Goal: Information Seeking & Learning: Find specific fact

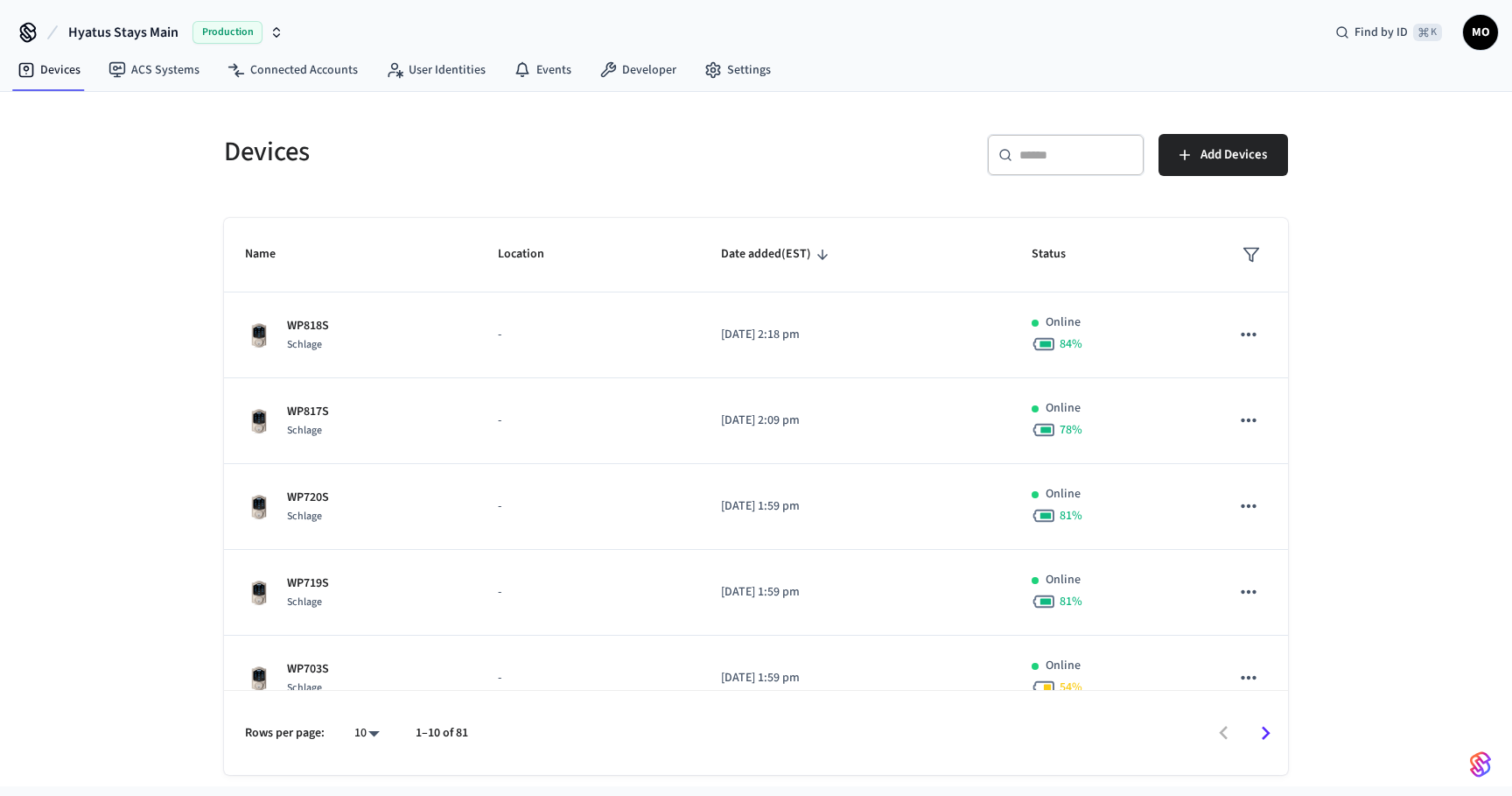
click at [1037, 173] on div "​ ​" at bounding box center [1066, 154] width 158 height 42
type input "***"
click at [306, 65] on link "Connected Accounts" at bounding box center [292, 70] width 159 height 31
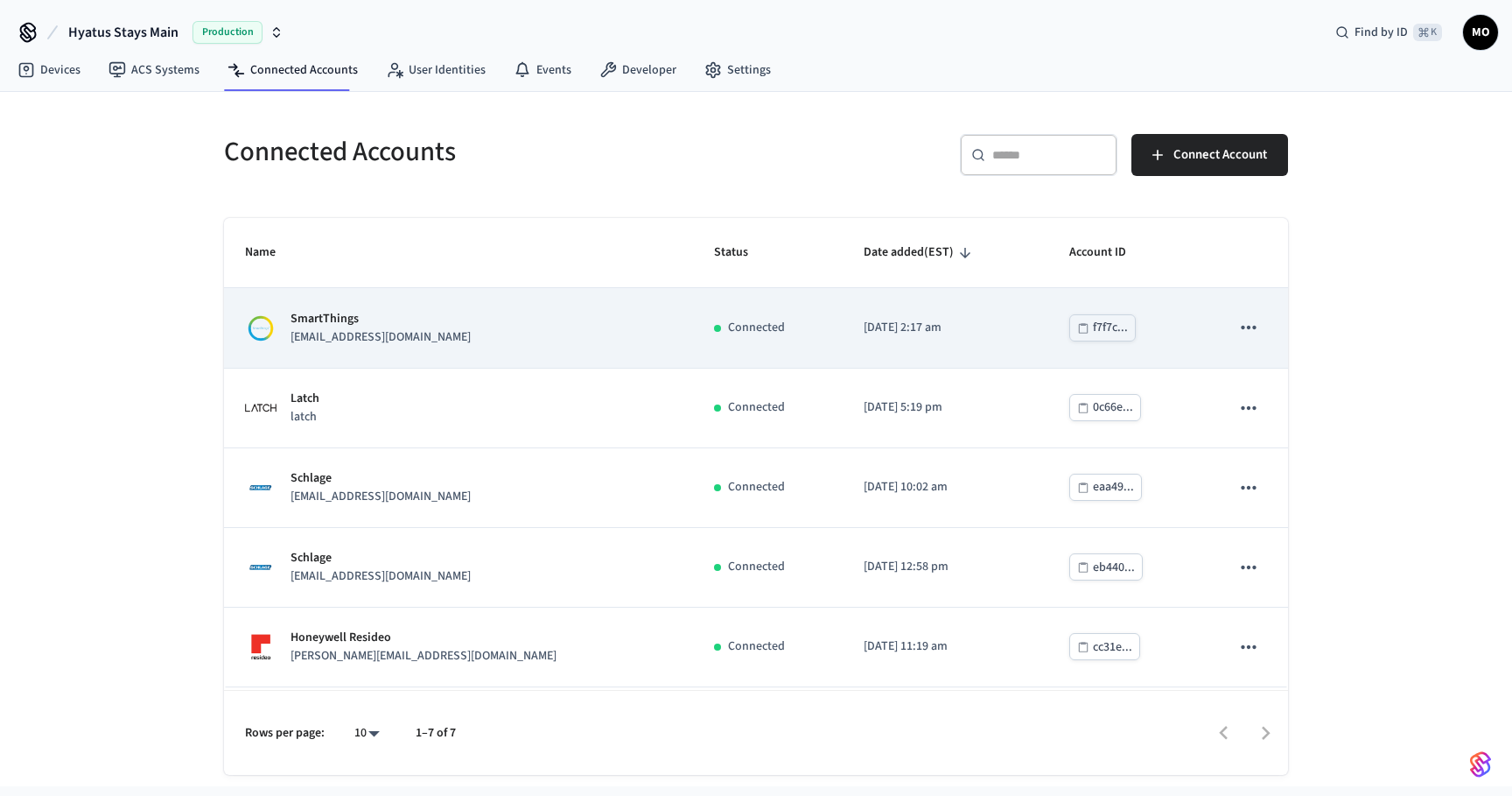
click at [758, 322] on td "Connected" at bounding box center [768, 328] width 150 height 80
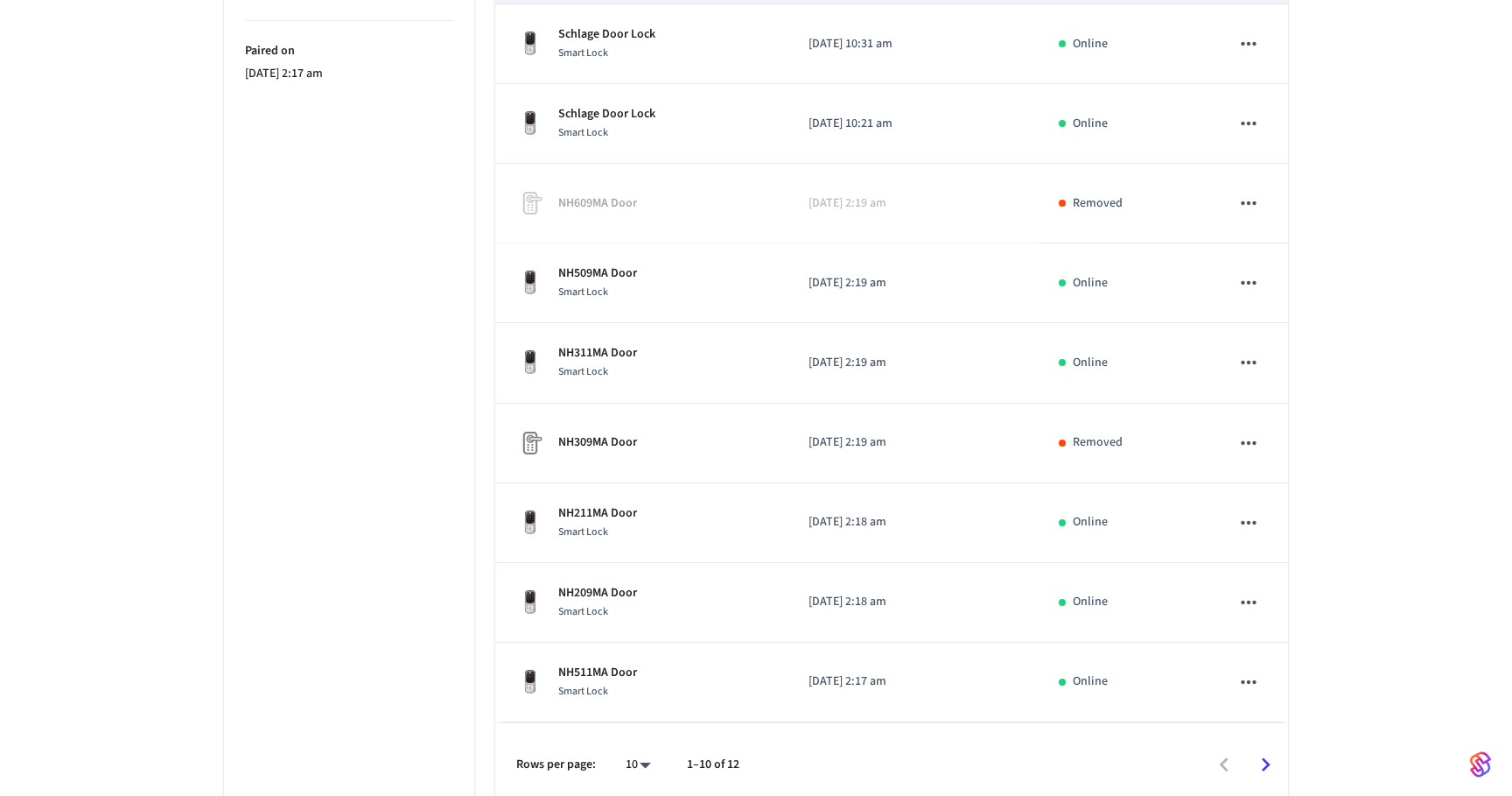
scroll to position [486, 0]
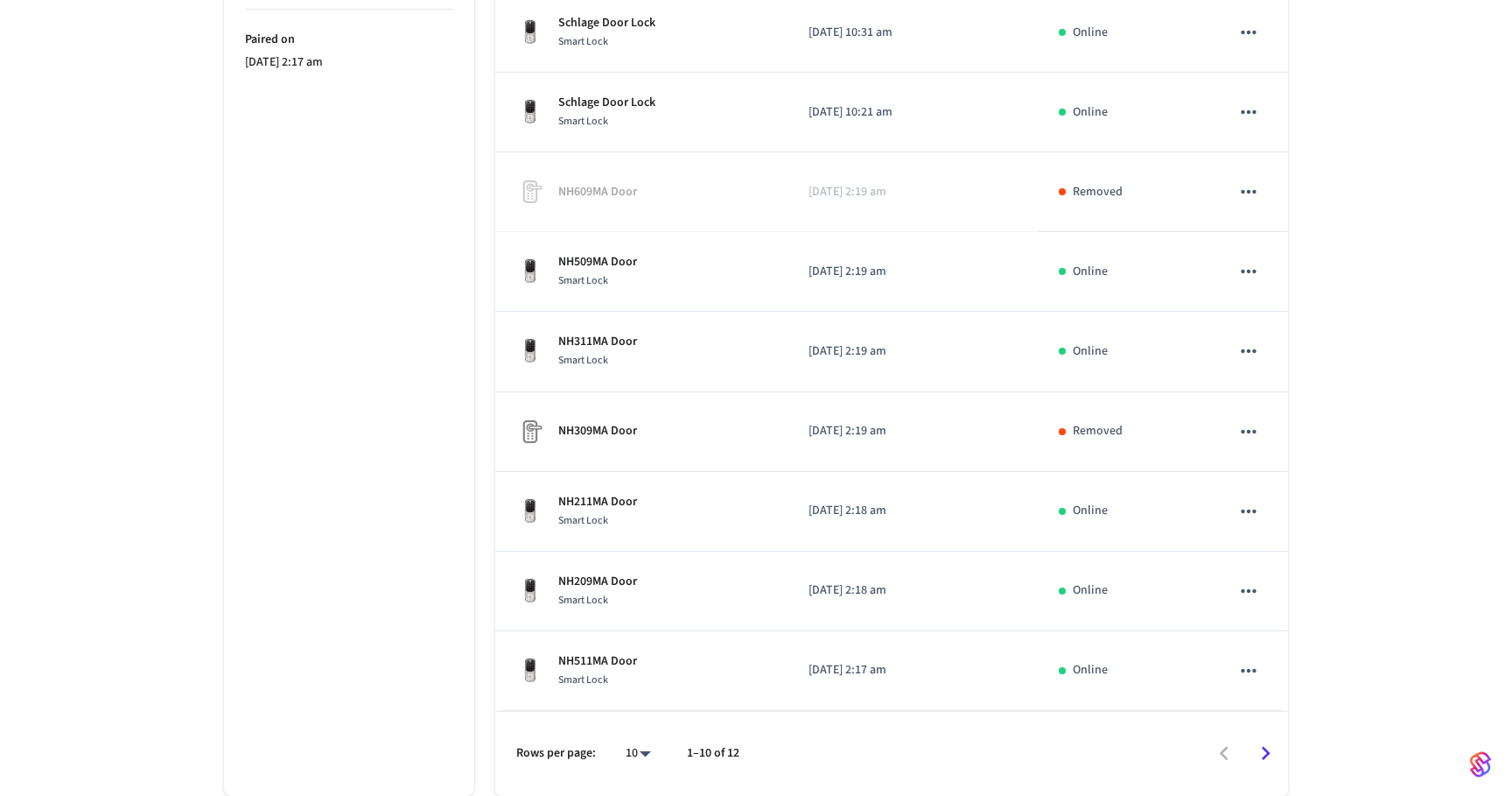
click at [646, 755] on body "Hyatus Stays Main Production Find by ID ⌘ K MO Devices ACS Systems Connected Ac…" at bounding box center [756, 155] width 1512 height 1280
click at [641, 748] on li "All" at bounding box center [631, 744] width 47 height 47
type input "**"
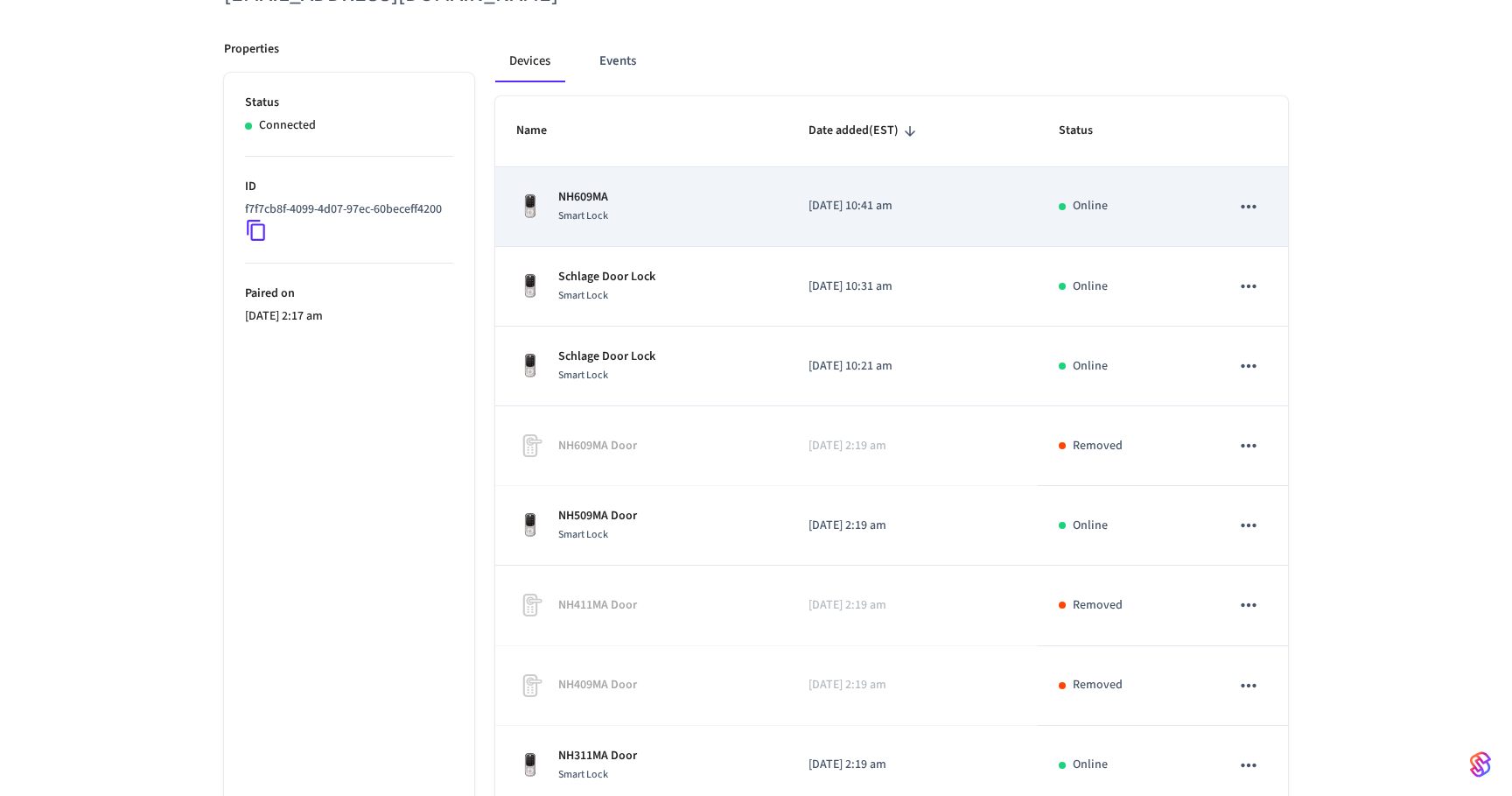
scroll to position [249, 0]
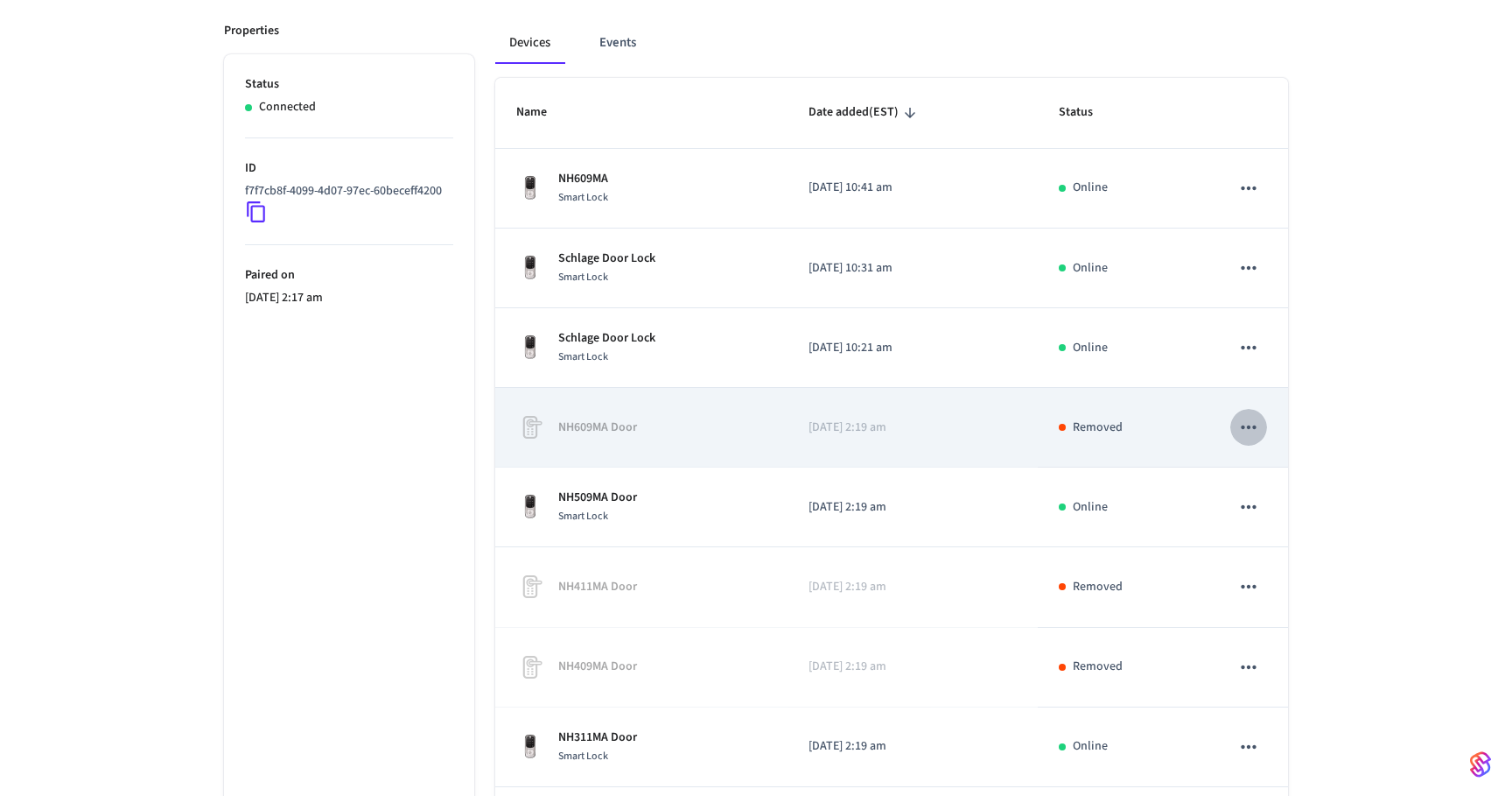
click at [1254, 425] on icon "sticky table" at bounding box center [1248, 427] width 22 height 22
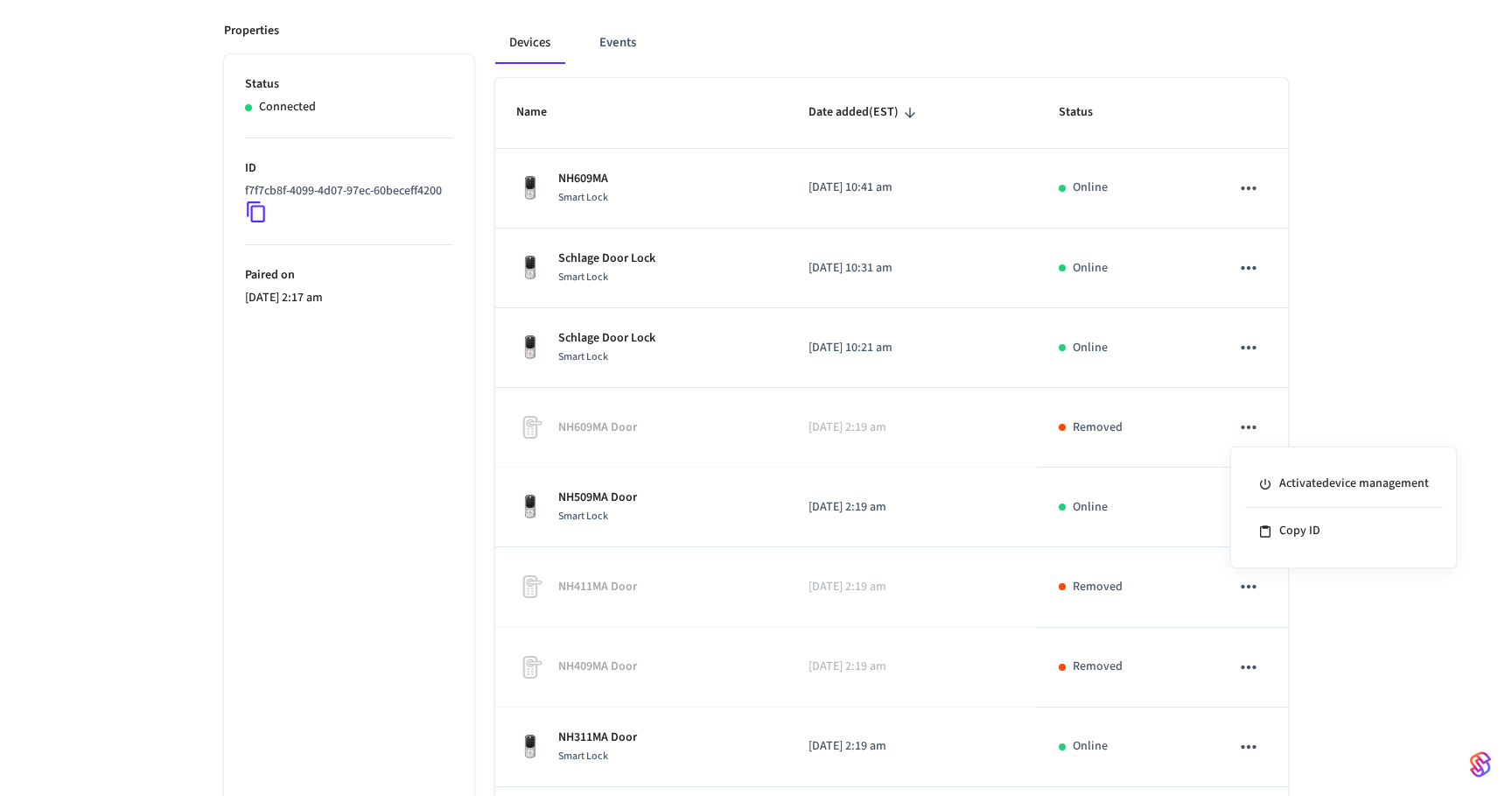
click at [1338, 396] on div at bounding box center [756, 398] width 1512 height 796
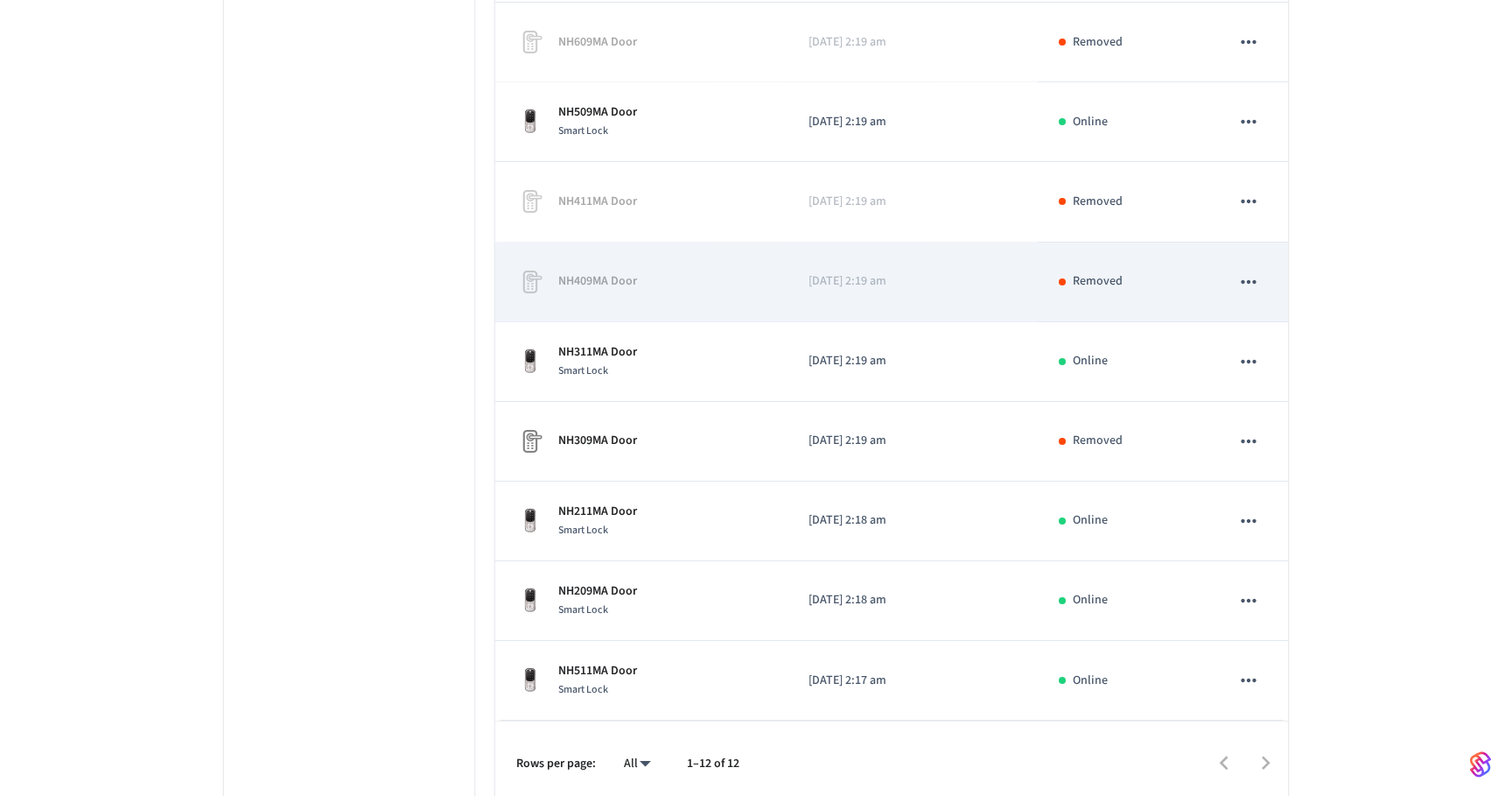
scroll to position [640, 0]
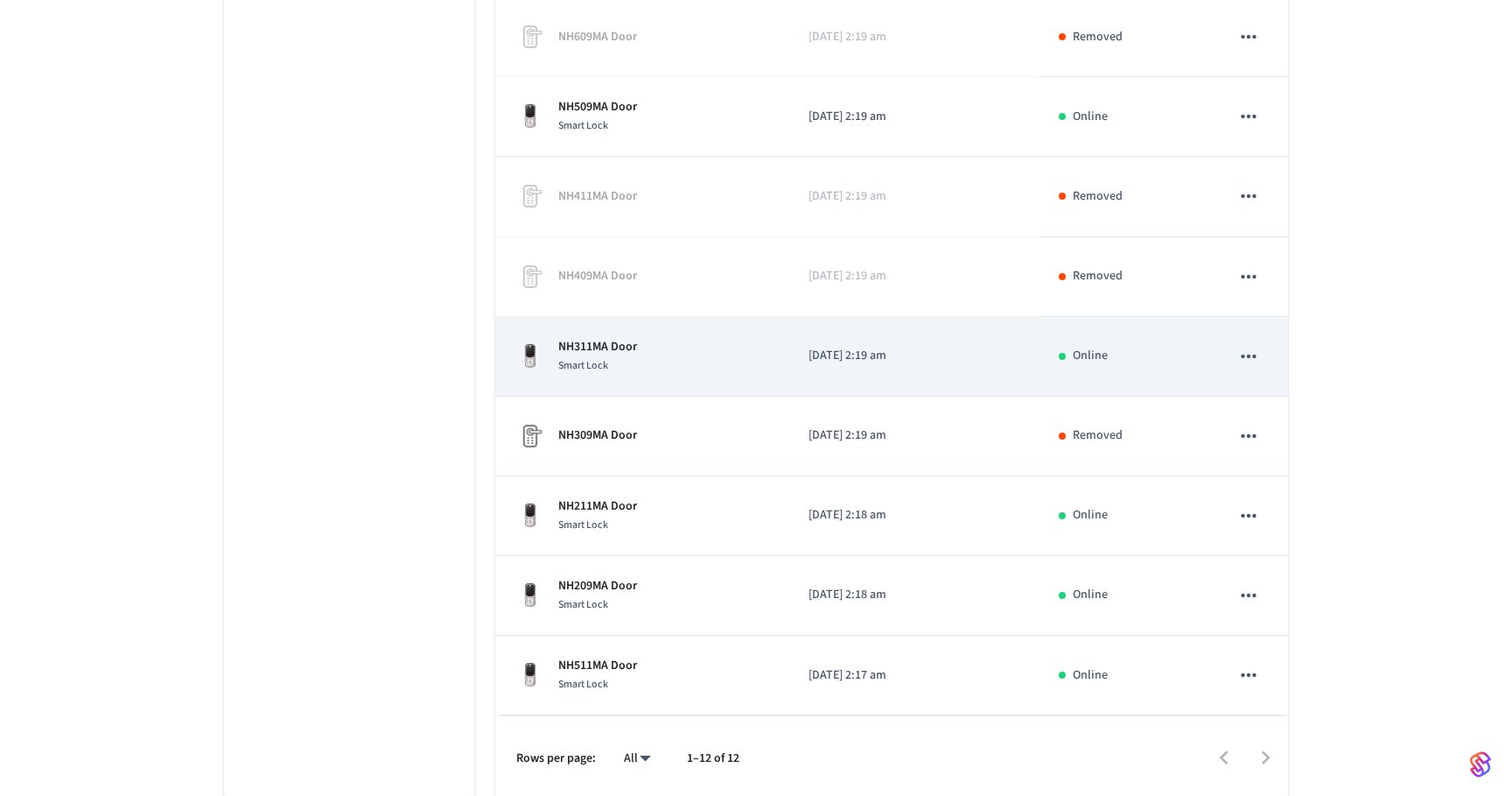
click at [679, 361] on div "NH311MA Door Smart Lock" at bounding box center [641, 357] width 250 height 37
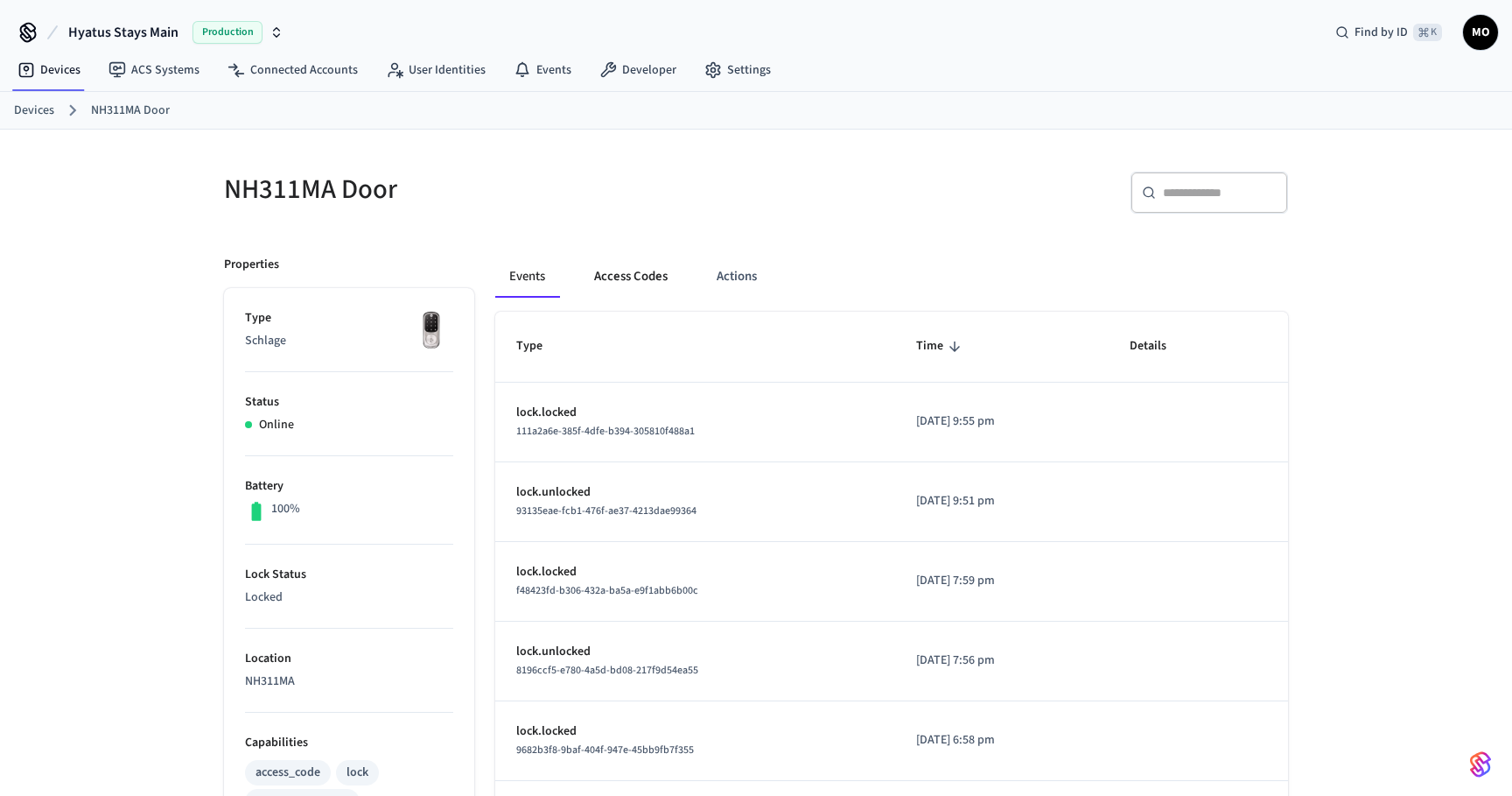
click at [628, 276] on button "Access Codes" at bounding box center [631, 276] width 101 height 42
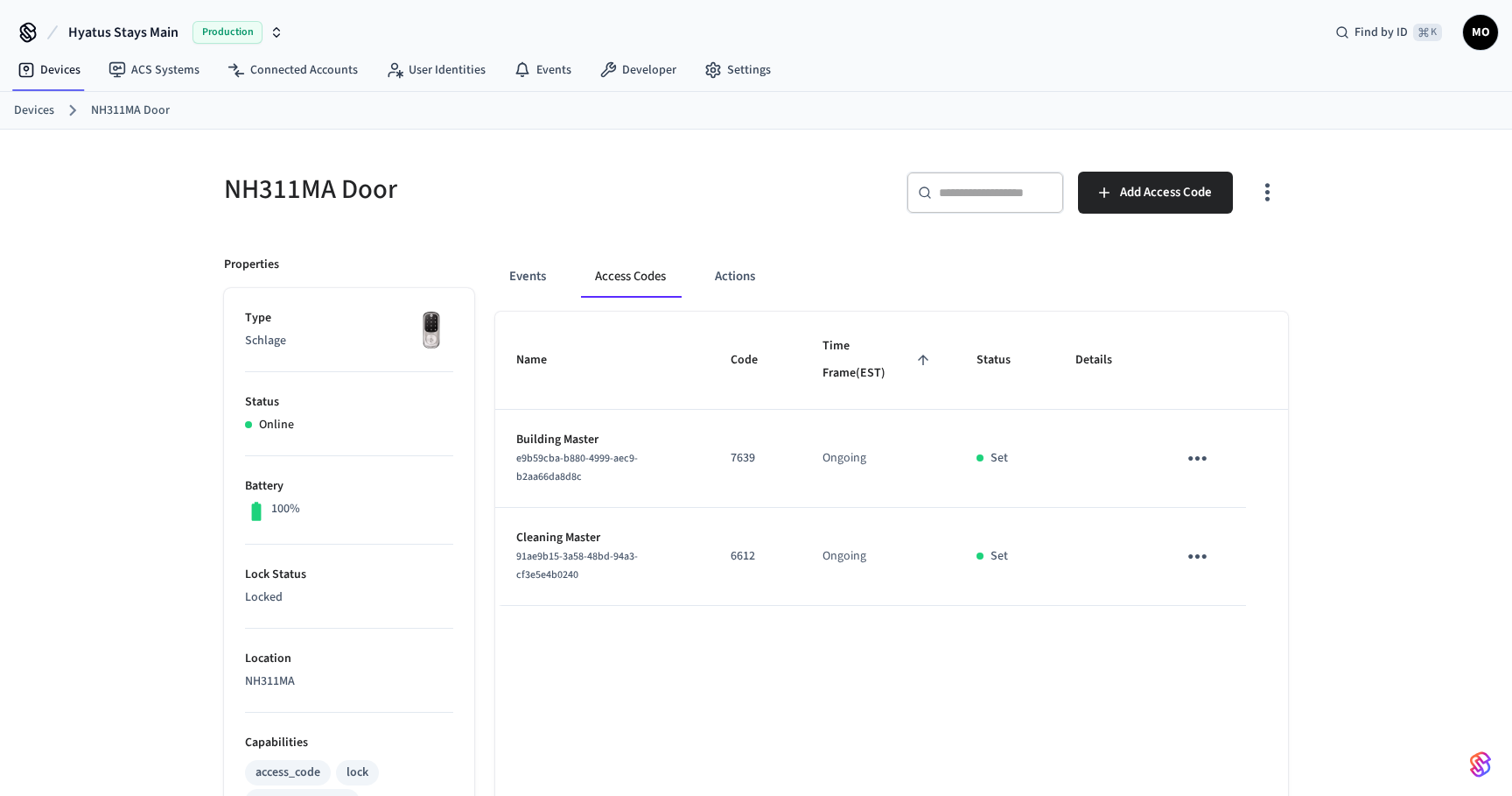
click at [740, 458] on p "7639" at bounding box center [755, 458] width 50 height 19
copy p "7639"
click at [742, 561] on p "6612" at bounding box center [755, 555] width 50 height 19
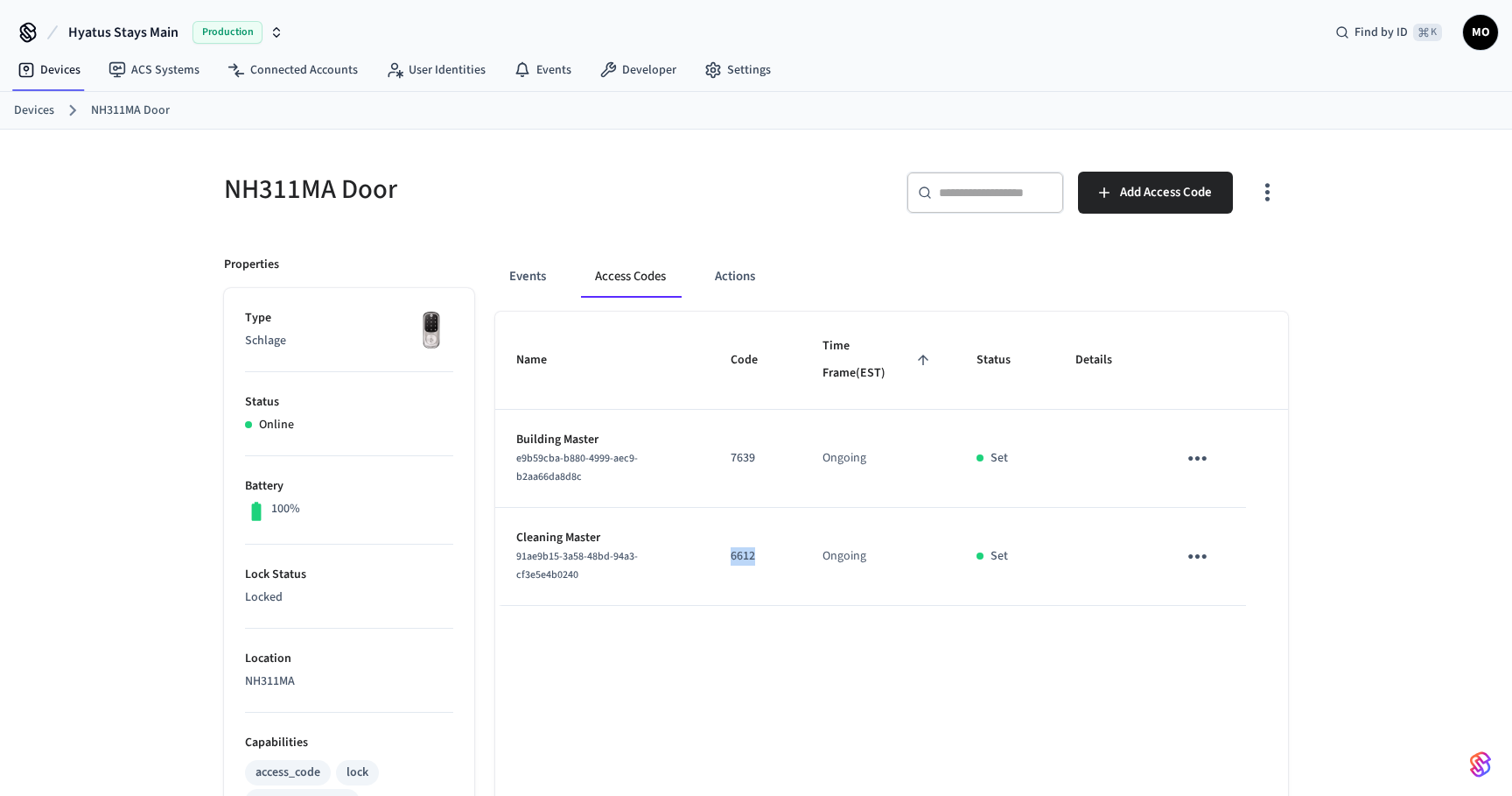
copy p "6612"
click at [637, 655] on div "Name Code Time Frame (EST) Status Details Building Master e9b59cba-b880-4999-ae…" at bounding box center [891, 772] width 793 height 921
click at [31, 109] on link "Devices" at bounding box center [33, 110] width 40 height 19
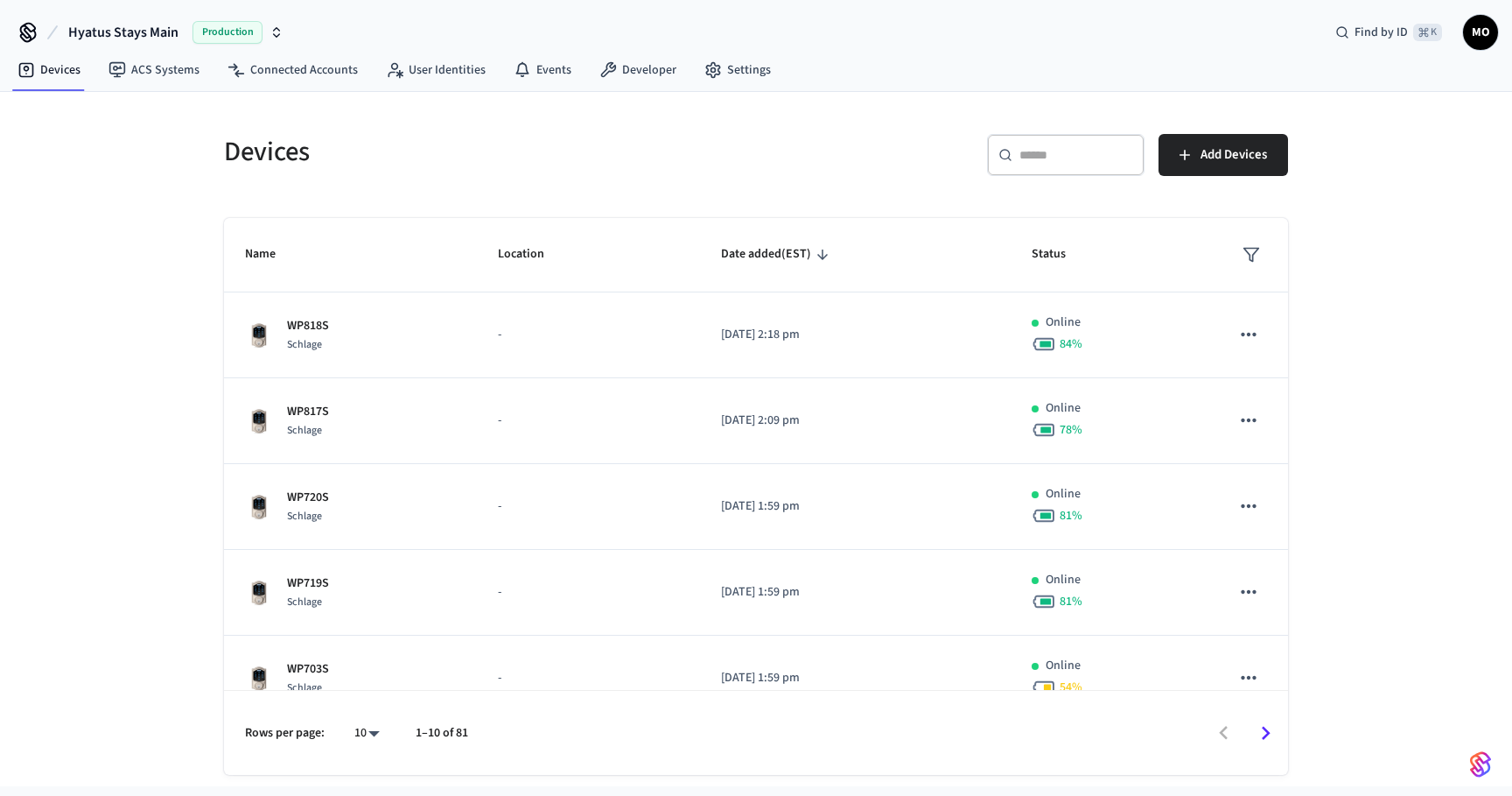
click at [598, 142] on h5 "Devices" at bounding box center [484, 151] width 521 height 36
click at [1052, 146] on input "text" at bounding box center [1076, 155] width 114 height 18
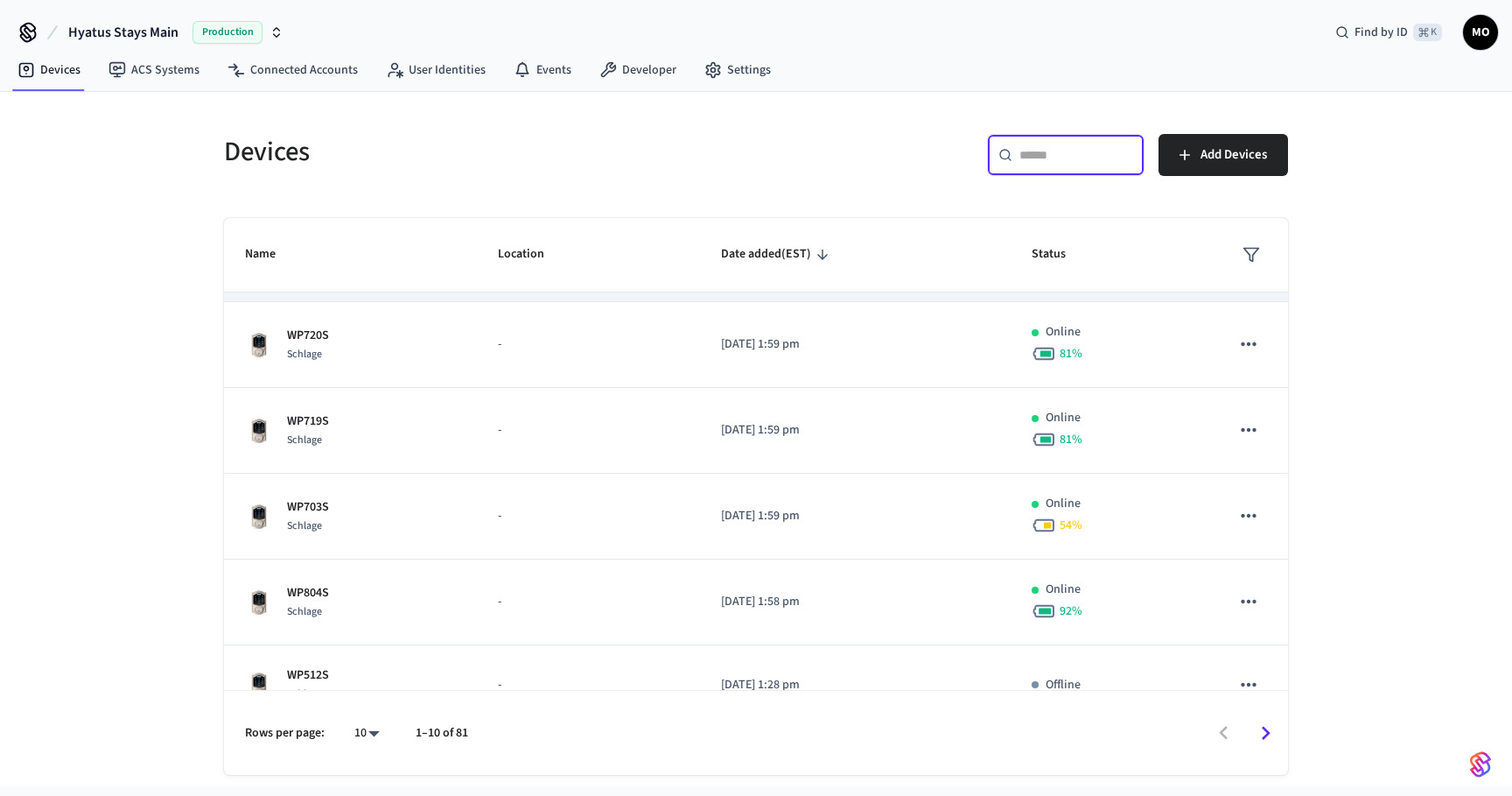
scroll to position [189, 0]
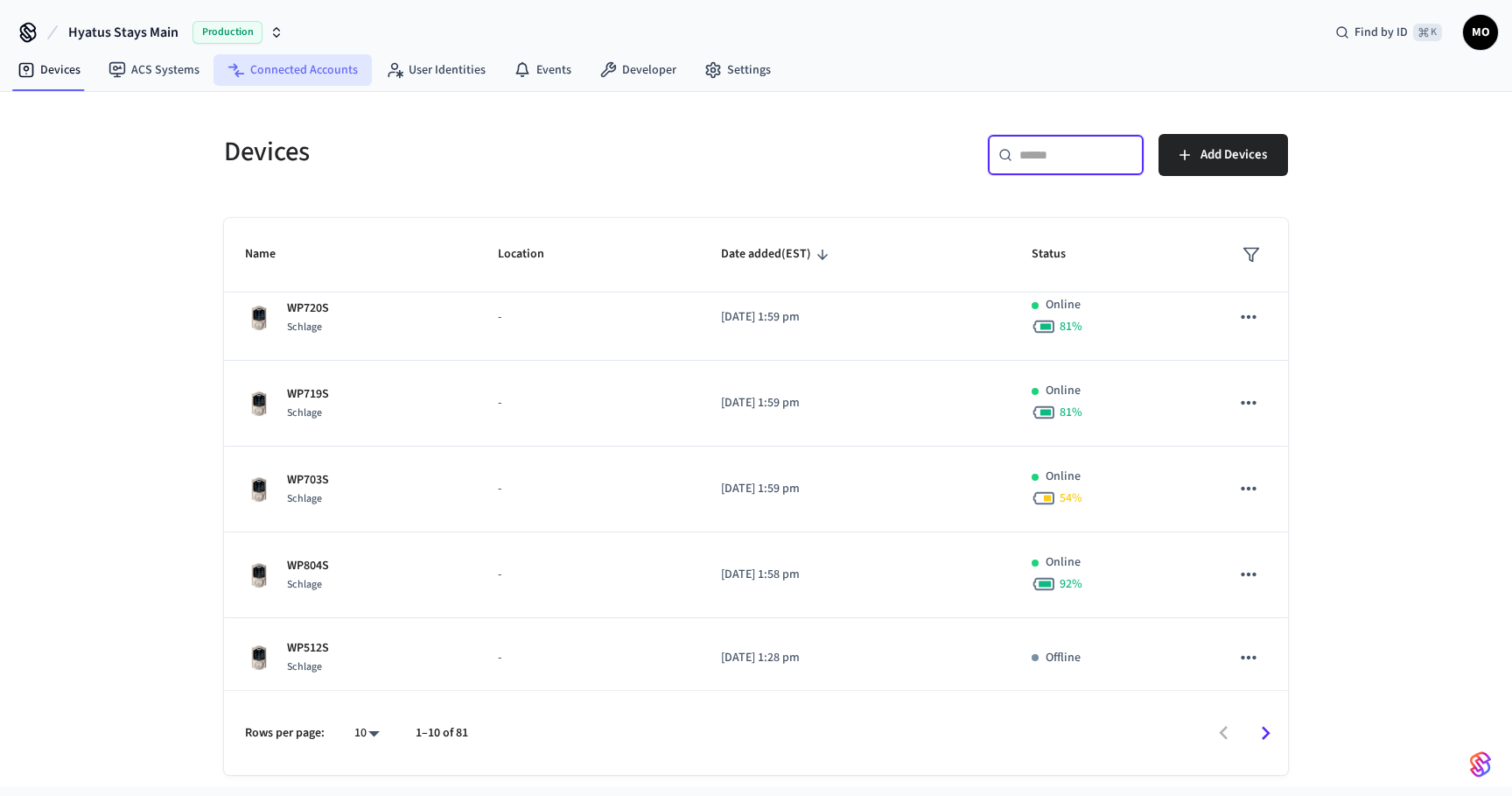
click at [314, 73] on link "Connected Accounts" at bounding box center [292, 70] width 159 height 31
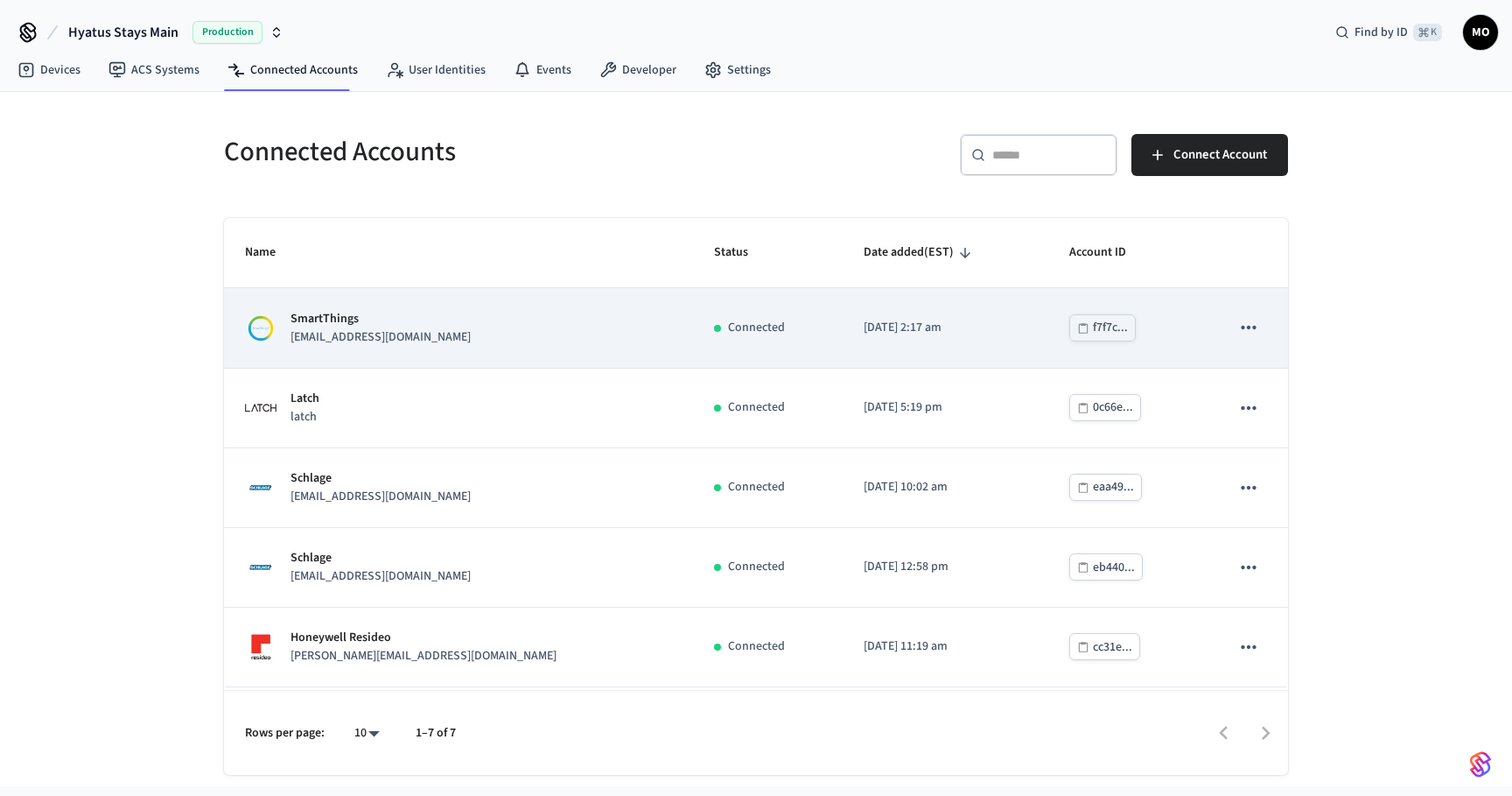
click at [426, 331] on div "SmartThings [EMAIL_ADDRESS][DOMAIN_NAME]" at bounding box center [459, 328] width 427 height 37
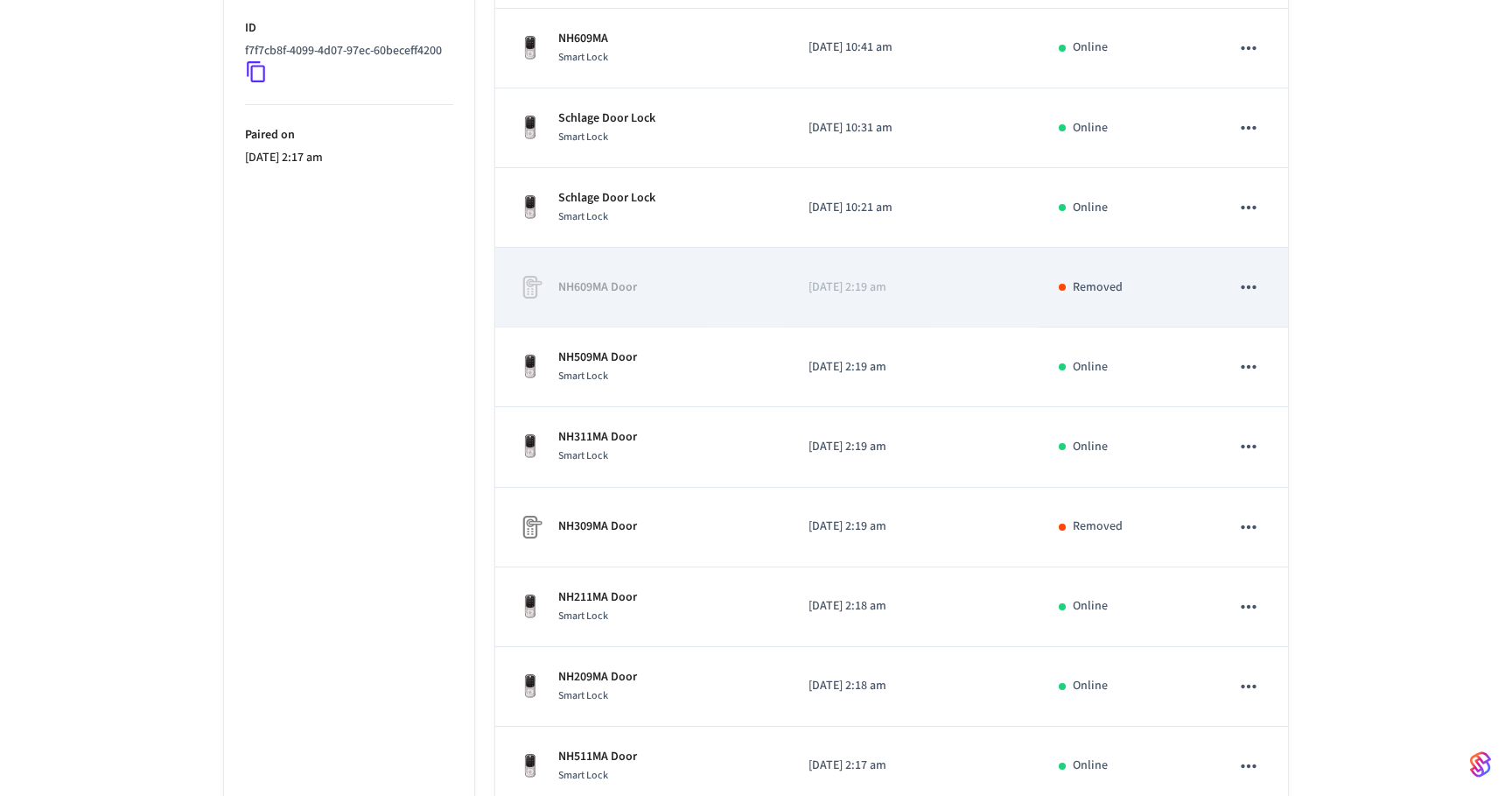
scroll to position [486, 0]
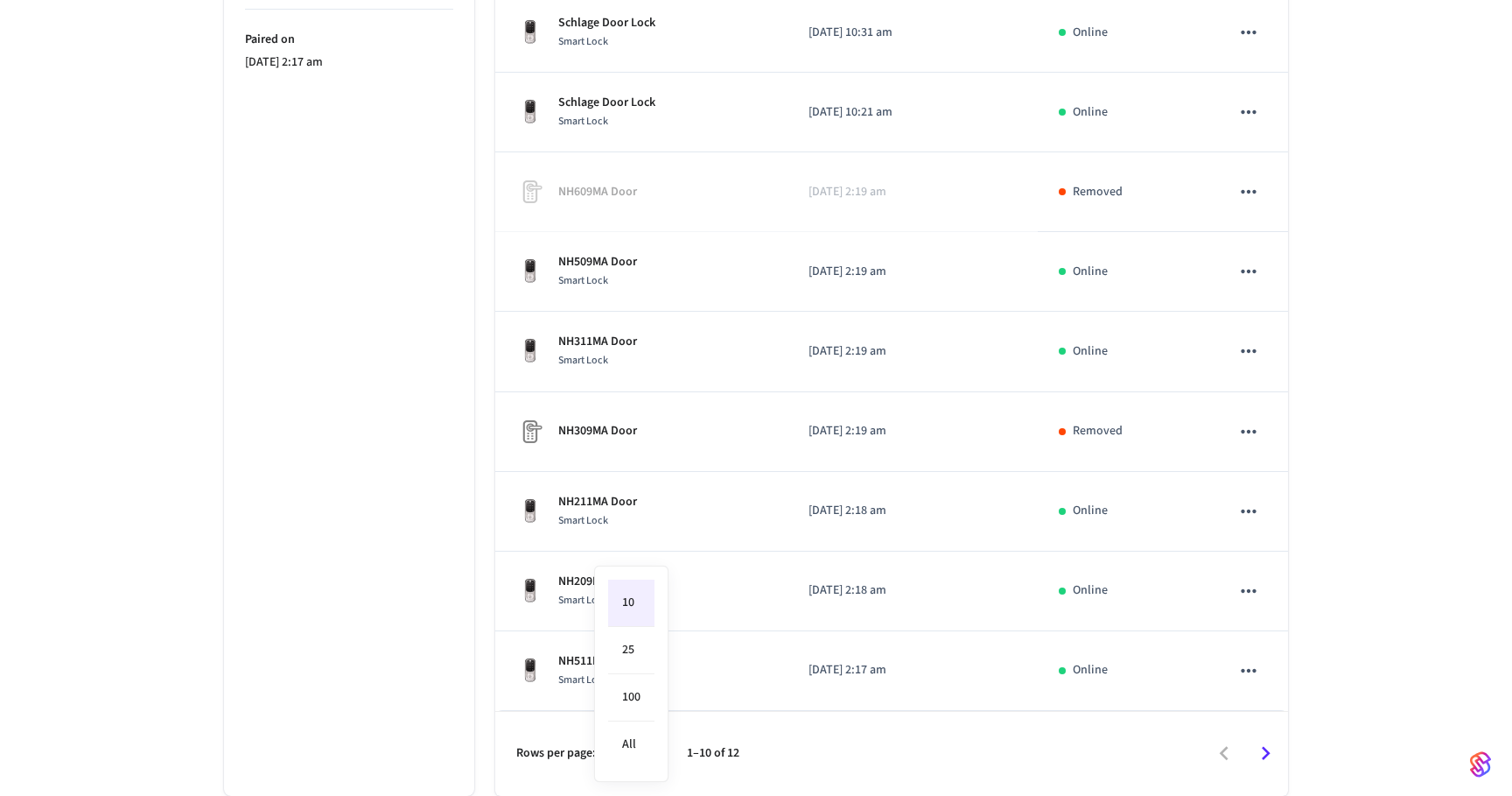
click at [648, 756] on body "Hyatus Stays Main Production Find by ID ⌘ K MO Devices ACS Systems Connected Ac…" at bounding box center [756, 155] width 1512 height 1280
click at [646, 733] on li "All" at bounding box center [631, 744] width 47 height 47
type input "**"
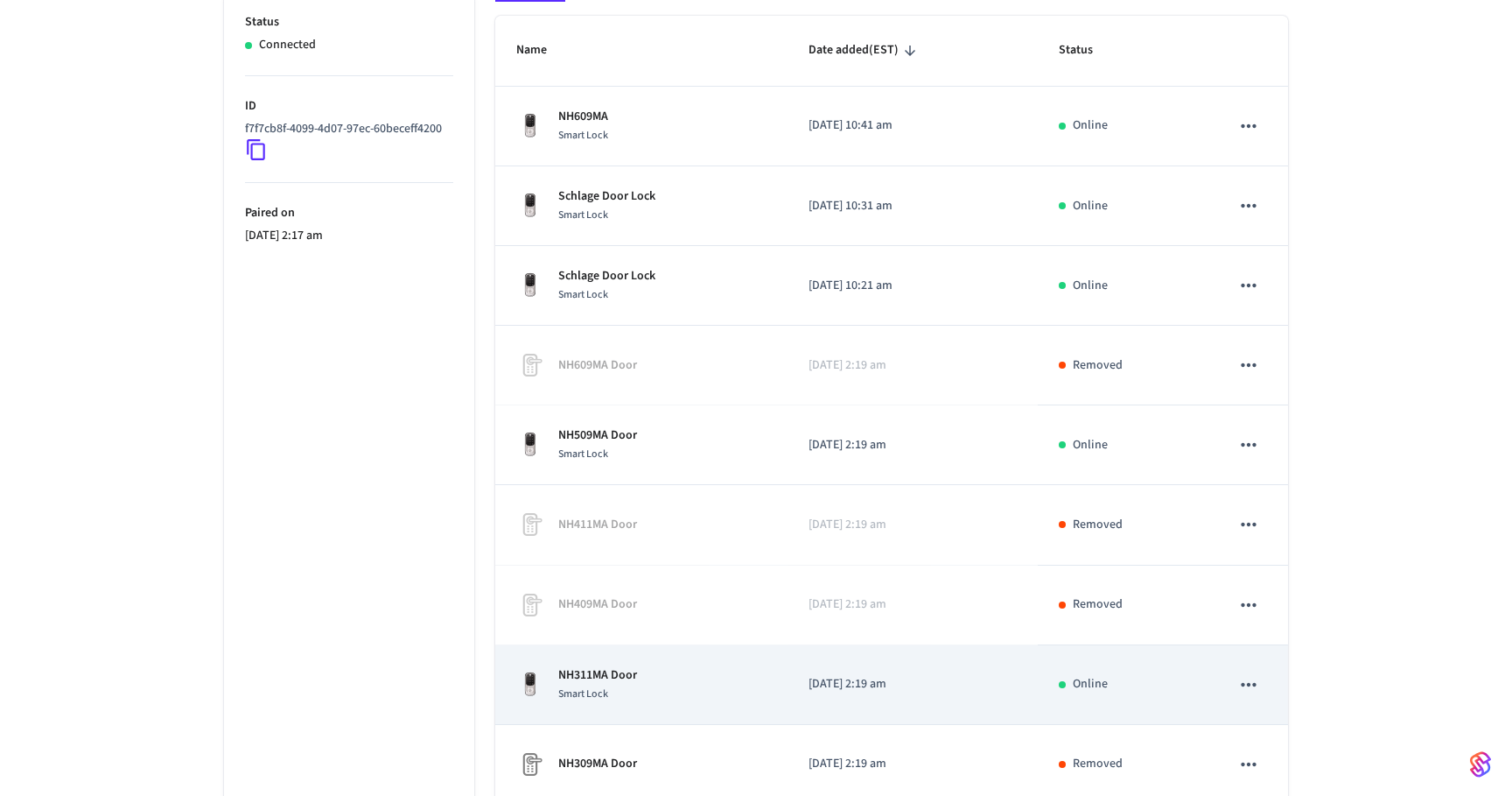
scroll to position [290, 0]
